Goal: Information Seeking & Learning: Understand process/instructions

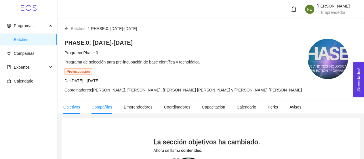
click at [97, 109] on span "Compañías" at bounding box center [101, 106] width 21 height 5
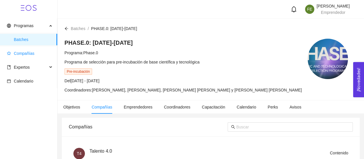
click at [37, 52] on span "Compañías" at bounding box center [30, 53] width 46 height 12
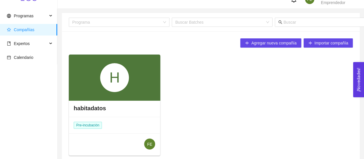
scroll to position [12, 0]
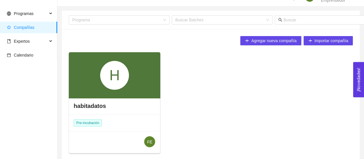
click at [115, 87] on div "H" at bounding box center [114, 75] width 29 height 29
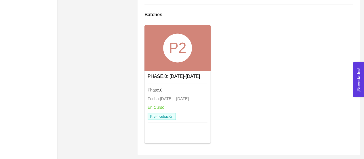
click at [174, 43] on div "P2" at bounding box center [177, 47] width 29 height 29
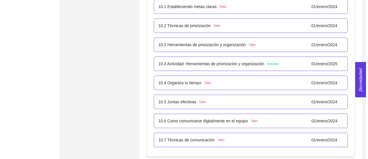
scroll to position [2170, 0]
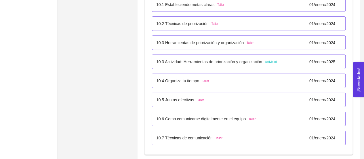
click at [219, 58] on p "10.3 Actividad: Herramientas de priorización y organización" at bounding box center [209, 61] width 106 height 6
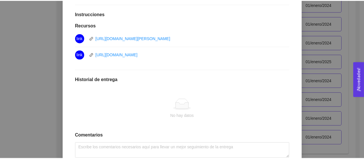
scroll to position [155, 0]
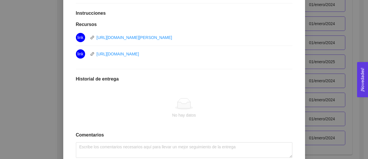
click at [37, 92] on div "10. COMUNICACIÓN Y LIDERAZGO EN ACCIÓN El emprendedor tendrá la capacidad de co…" at bounding box center [184, 79] width 368 height 159
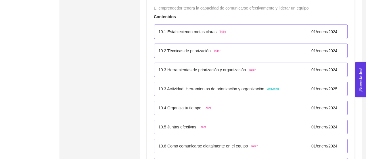
scroll to position [2134, 0]
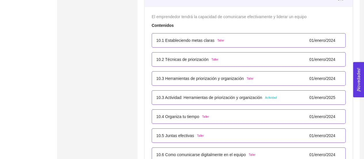
click at [206, 95] on p "10.3 Actividad: Herramientas de priorización y organización" at bounding box center [209, 97] width 106 height 6
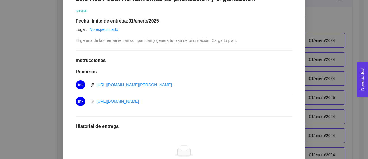
scroll to position [107, 0]
click at [140, 85] on link "[URL][DOMAIN_NAME][PERSON_NAME]" at bounding box center [135, 85] width 76 height 5
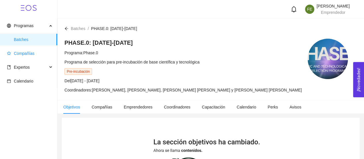
click at [20, 56] on span "Compañías" at bounding box center [30, 53] width 46 height 12
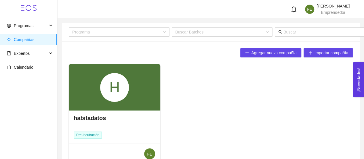
click at [135, 90] on div "H" at bounding box center [114, 87] width 91 height 46
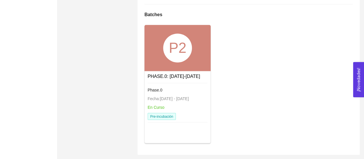
scroll to position [441, 0]
click at [182, 67] on div "P2" at bounding box center [177, 48] width 66 height 46
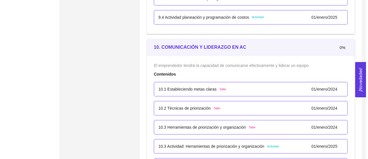
scroll to position [2124, 0]
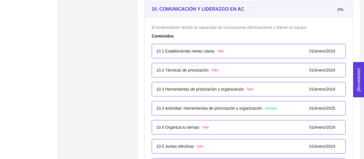
click at [240, 106] on p "10.3 Actividad: Herramientas de priorización y organización" at bounding box center [209, 108] width 106 height 6
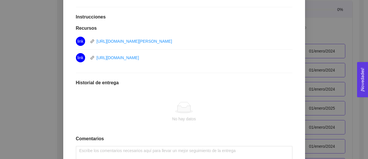
scroll to position [150, 0]
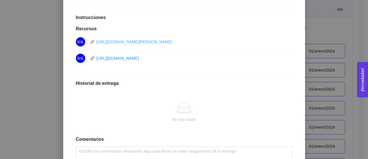
click at [165, 43] on link "[URL][DOMAIN_NAME][PERSON_NAME]" at bounding box center [135, 41] width 76 height 5
